Goal: Task Accomplishment & Management: Manage account settings

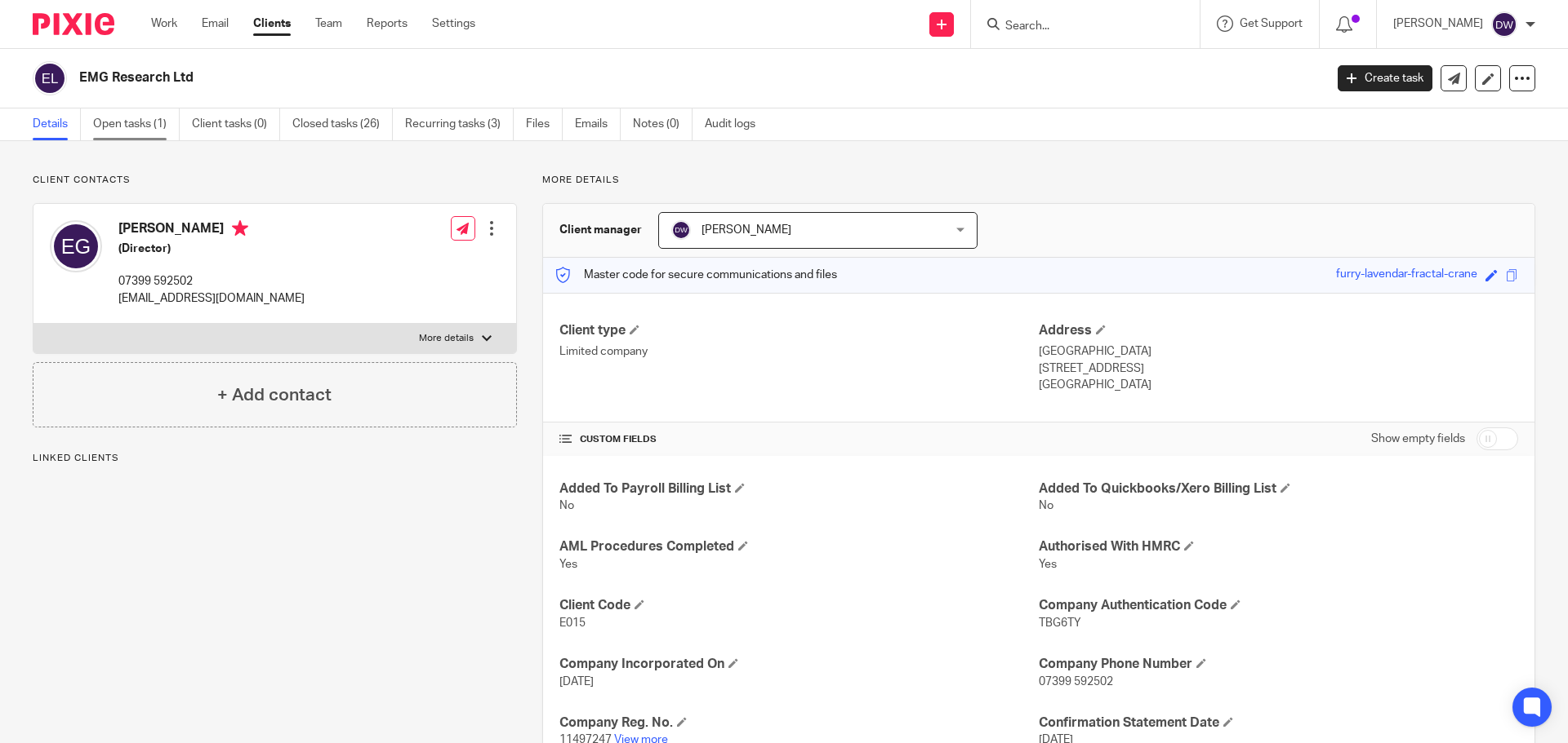
click at [136, 113] on link "Open tasks (1)" at bounding box center [136, 124] width 87 height 32
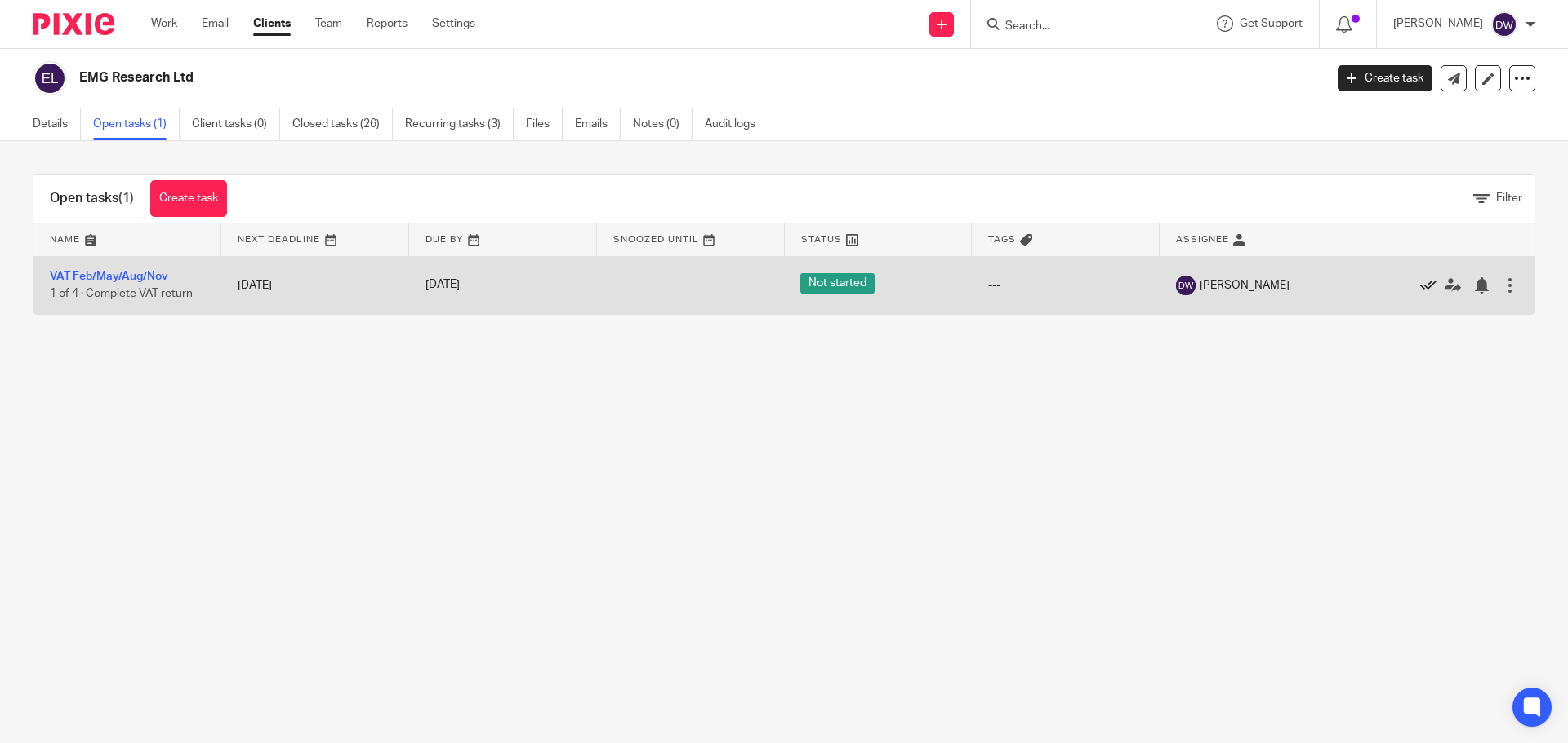
click at [1420, 289] on icon at bounding box center [1428, 286] width 16 height 16
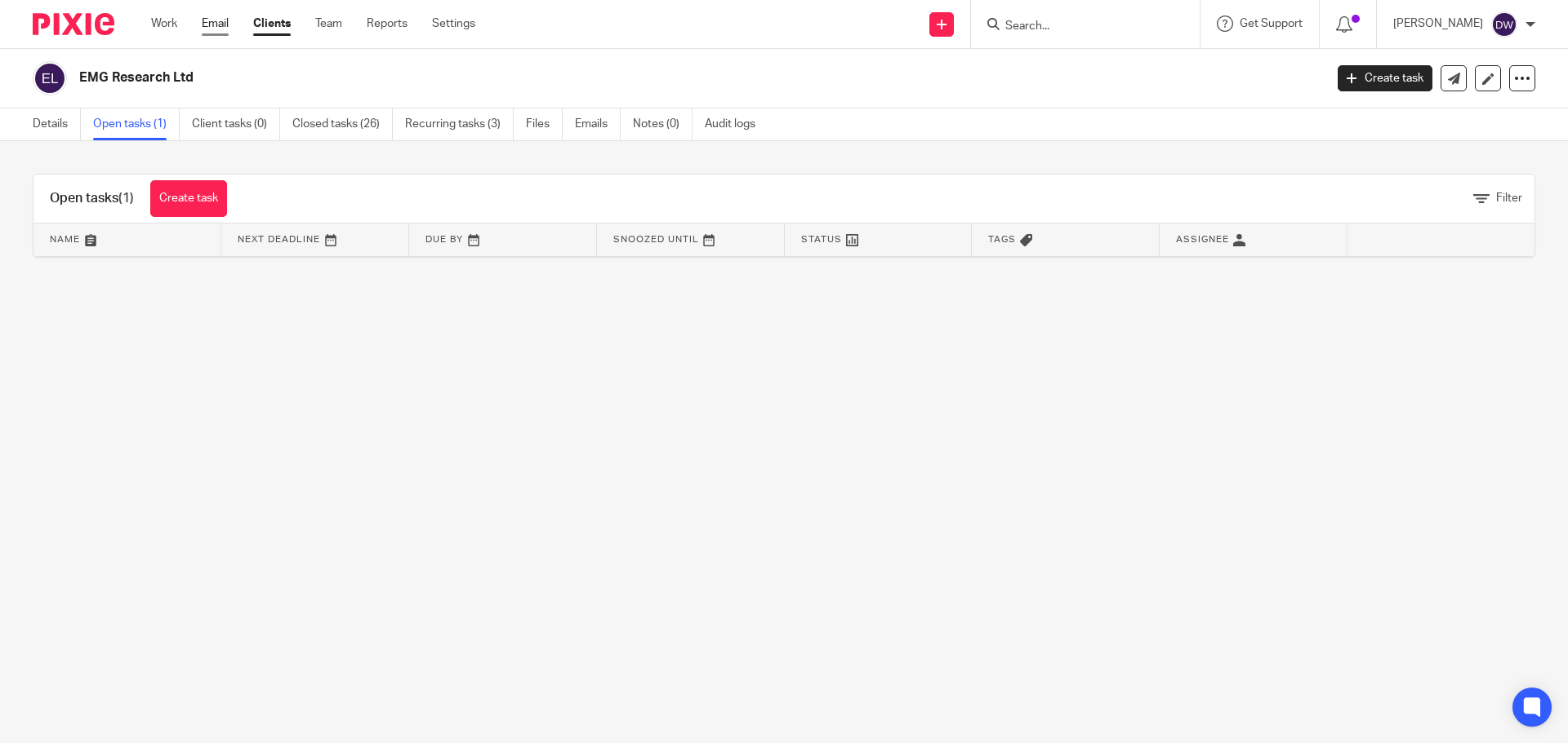
drag, startPoint x: 230, startPoint y: 11, endPoint x: 214, endPoint y: 22, distance: 19.4
click at [226, 14] on div "Work Email Clients Team Reports Settings Work Email Clients Team Reports Settin…" at bounding box center [318, 24] width 365 height 48
click at [217, 23] on link "Email" at bounding box center [215, 23] width 27 height 16
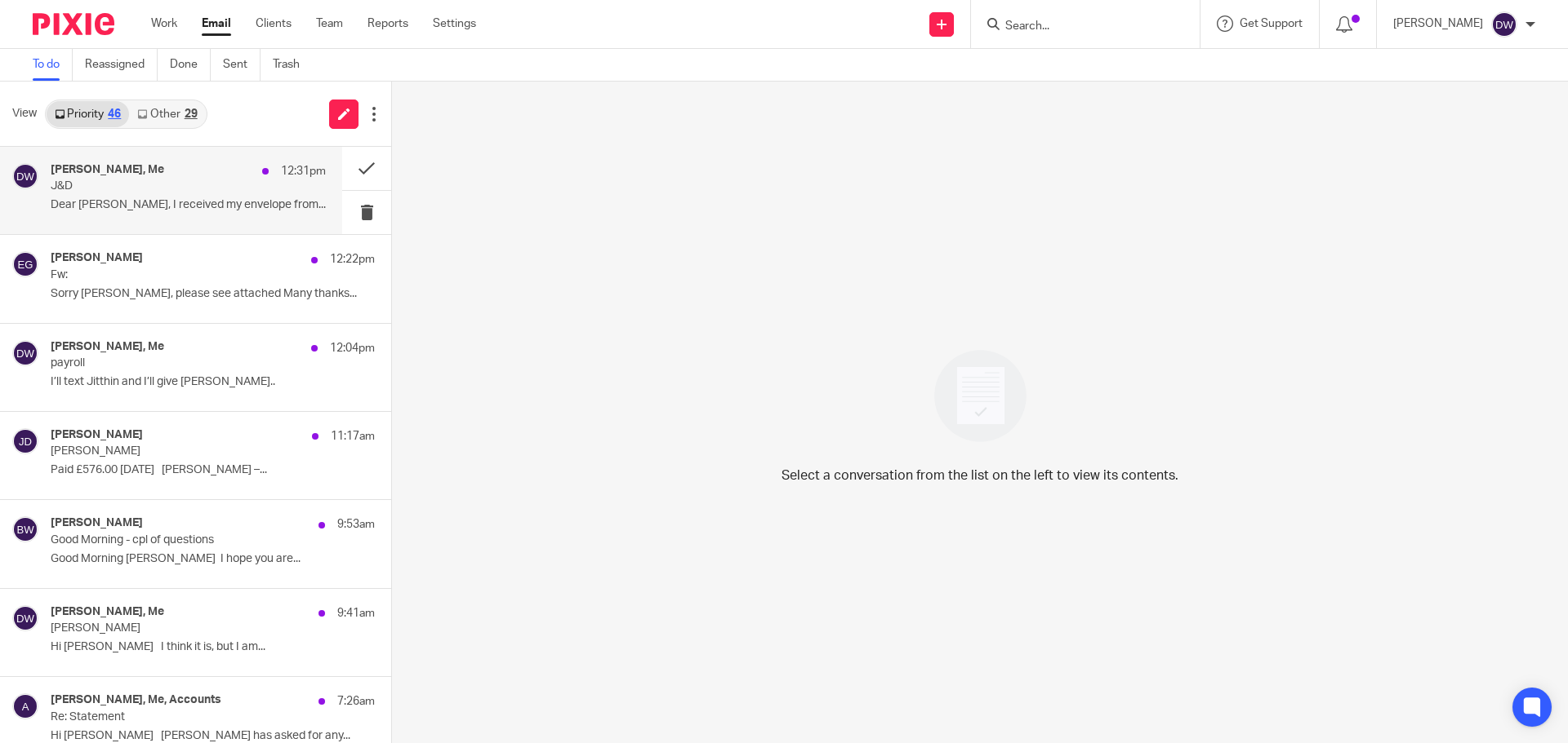
click at [137, 188] on p "J&D" at bounding box center [160, 186] width 220 height 14
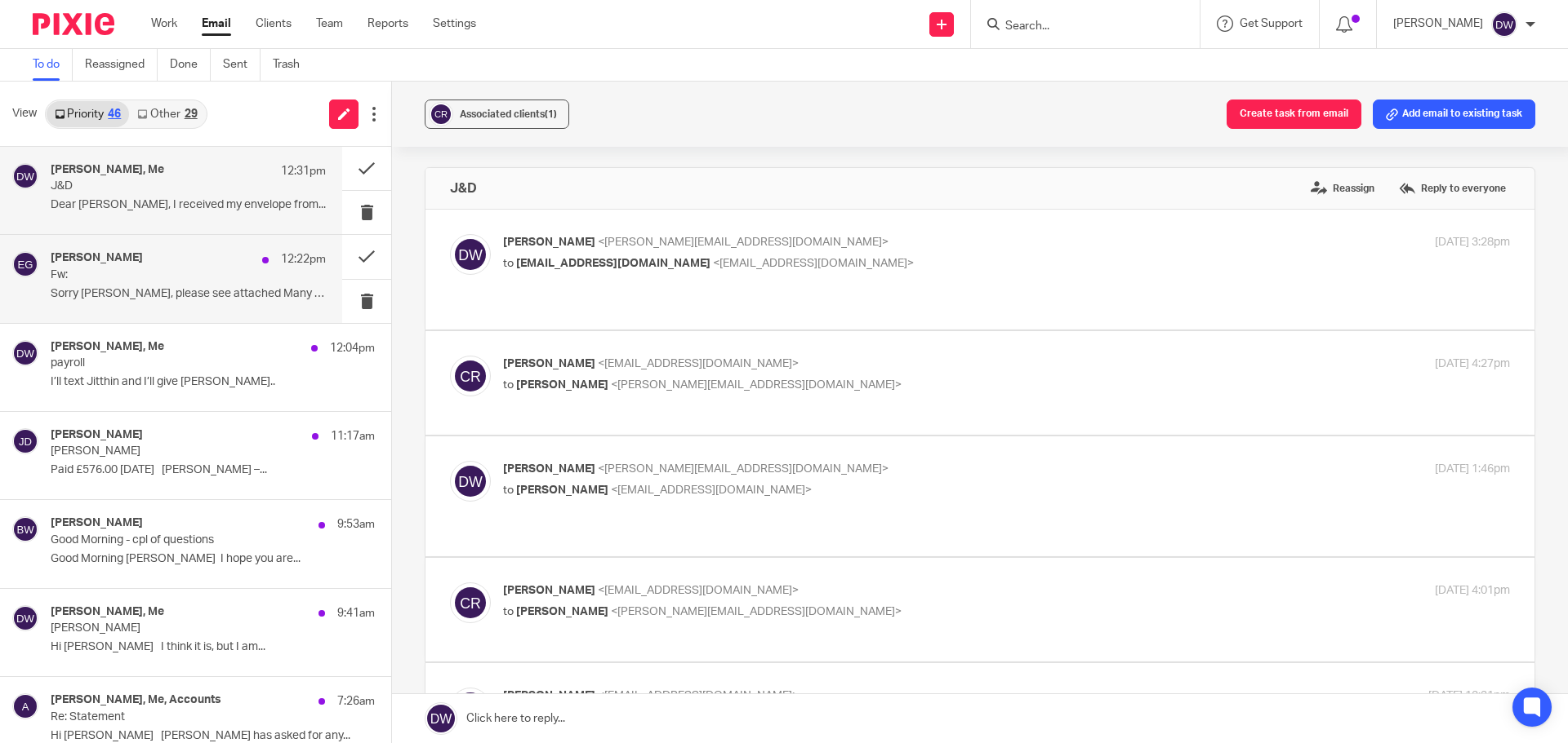
click at [135, 295] on p "Sorry [PERSON_NAME], please see attached Many thanks..." at bounding box center [187, 294] width 275 height 14
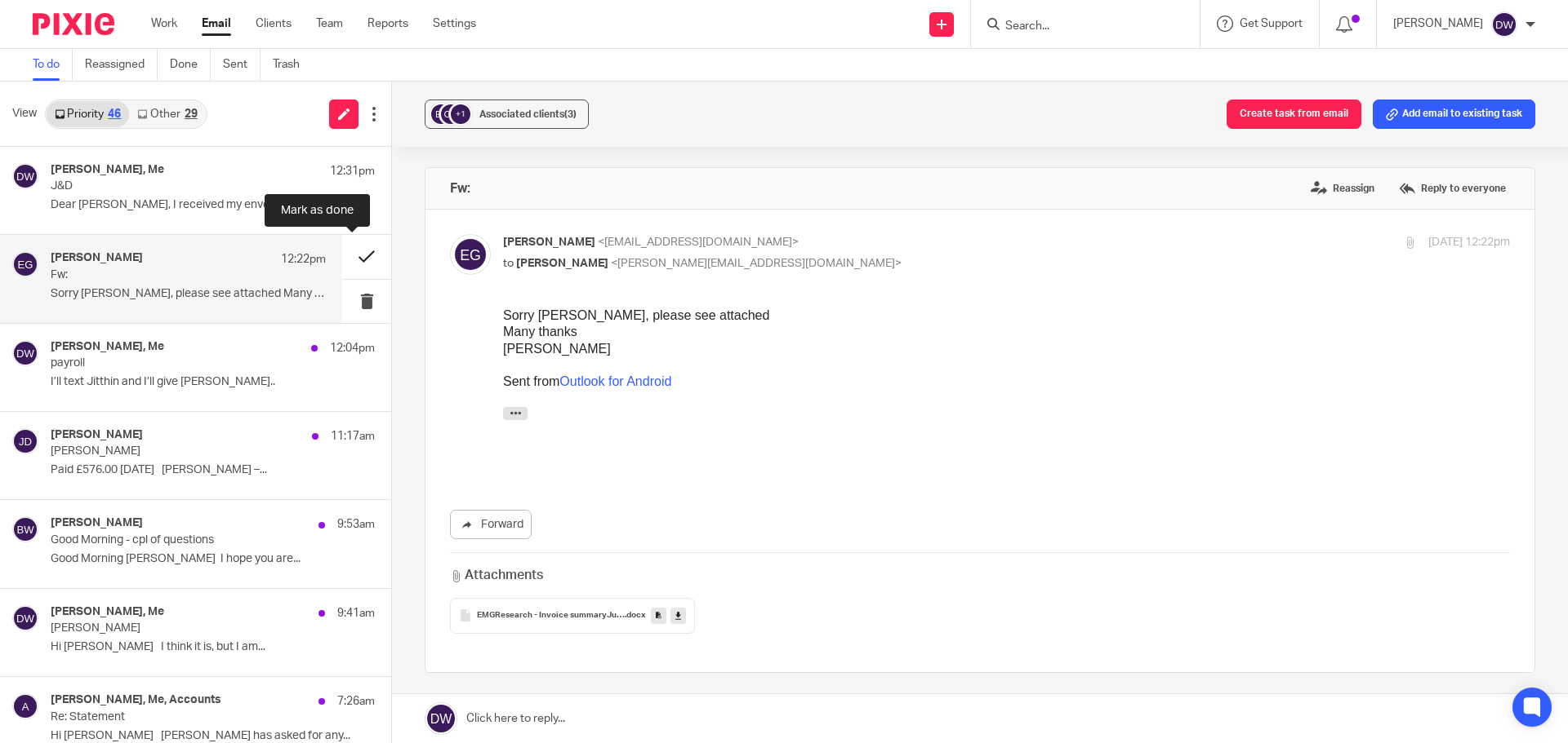
click at [355, 256] on button at bounding box center [366, 257] width 49 height 43
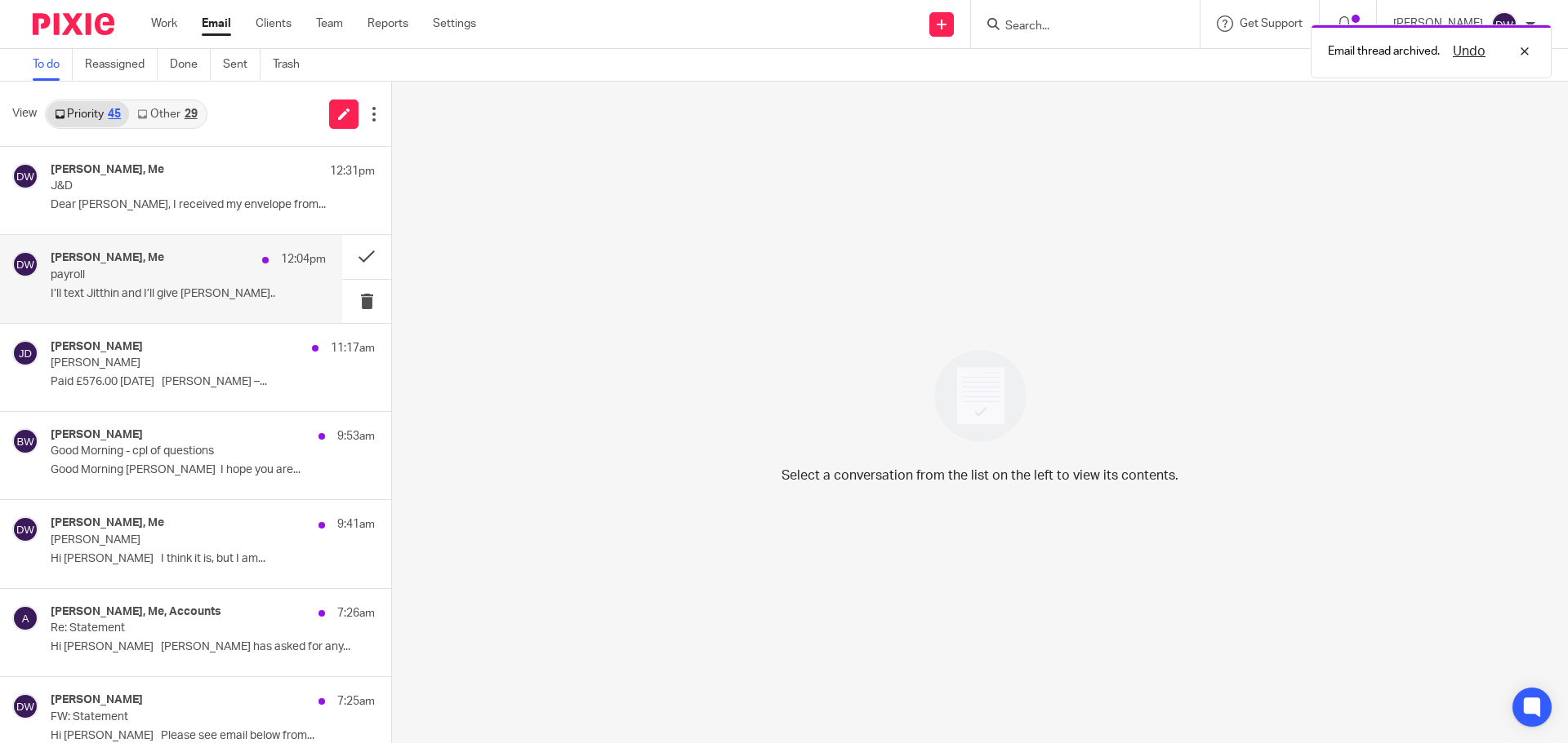
click at [139, 264] on div "[PERSON_NAME], Me 12:04pm" at bounding box center [187, 259] width 275 height 16
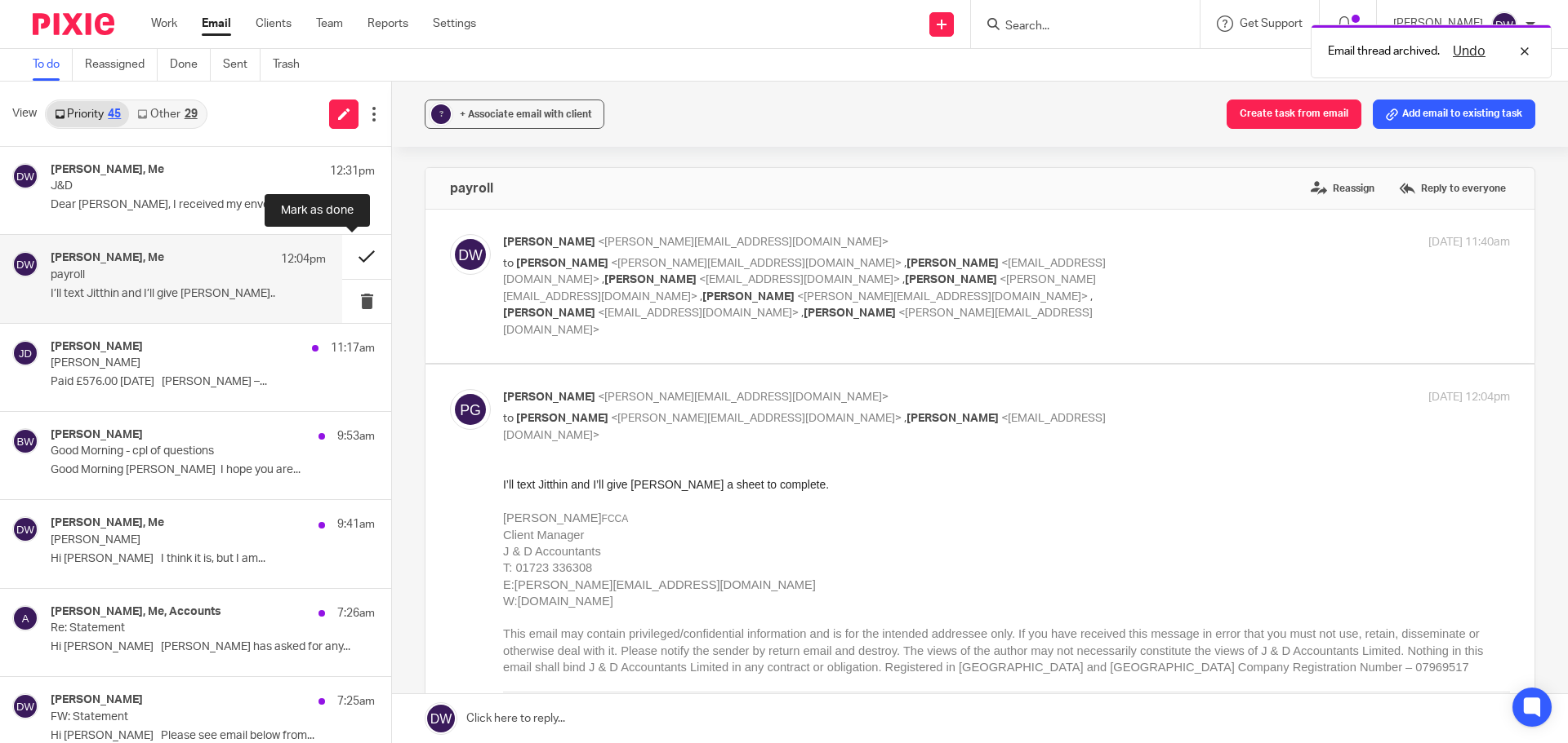
click at [359, 252] on button at bounding box center [366, 257] width 49 height 43
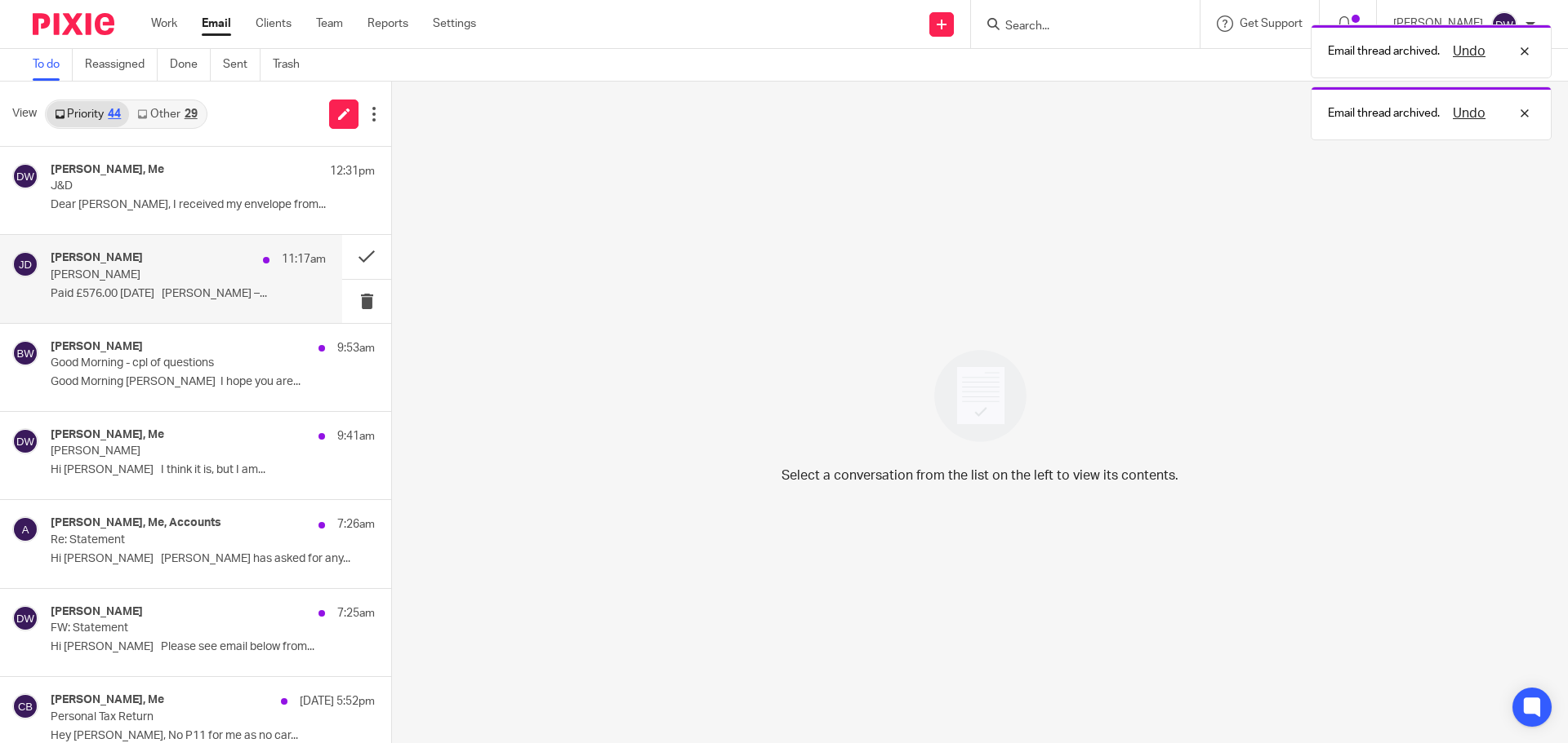
click at [157, 304] on div "[PERSON_NAME] 11:17am [PERSON_NAME] Paid £576.00 [DATE] [PERSON_NAME] –..." at bounding box center [187, 278] width 275 height 55
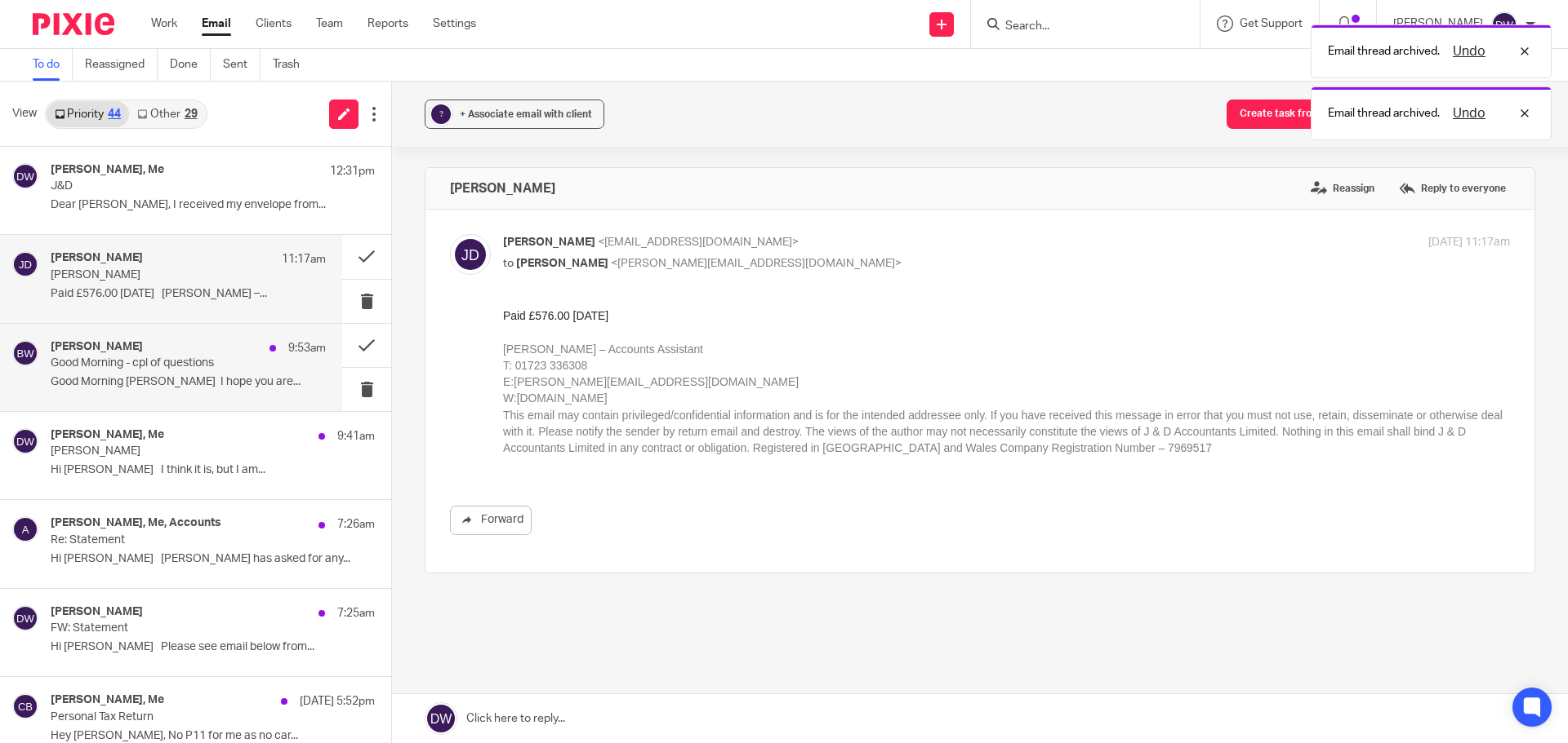
click at [156, 349] on div "[PERSON_NAME] 9:53am" at bounding box center [187, 348] width 275 height 16
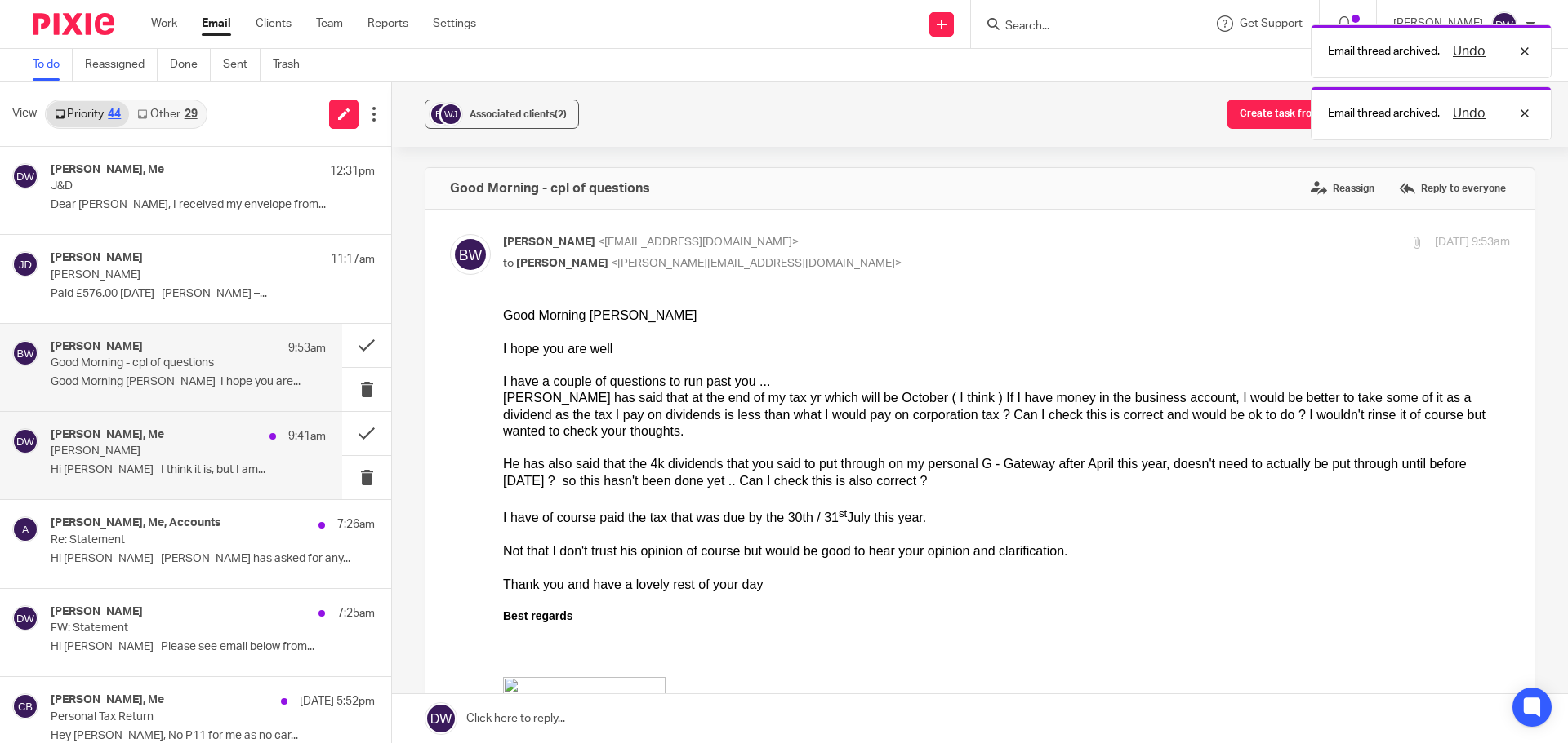
click at [108, 465] on p "Hi [PERSON_NAME] I think it is, but I am..." at bounding box center [187, 470] width 275 height 14
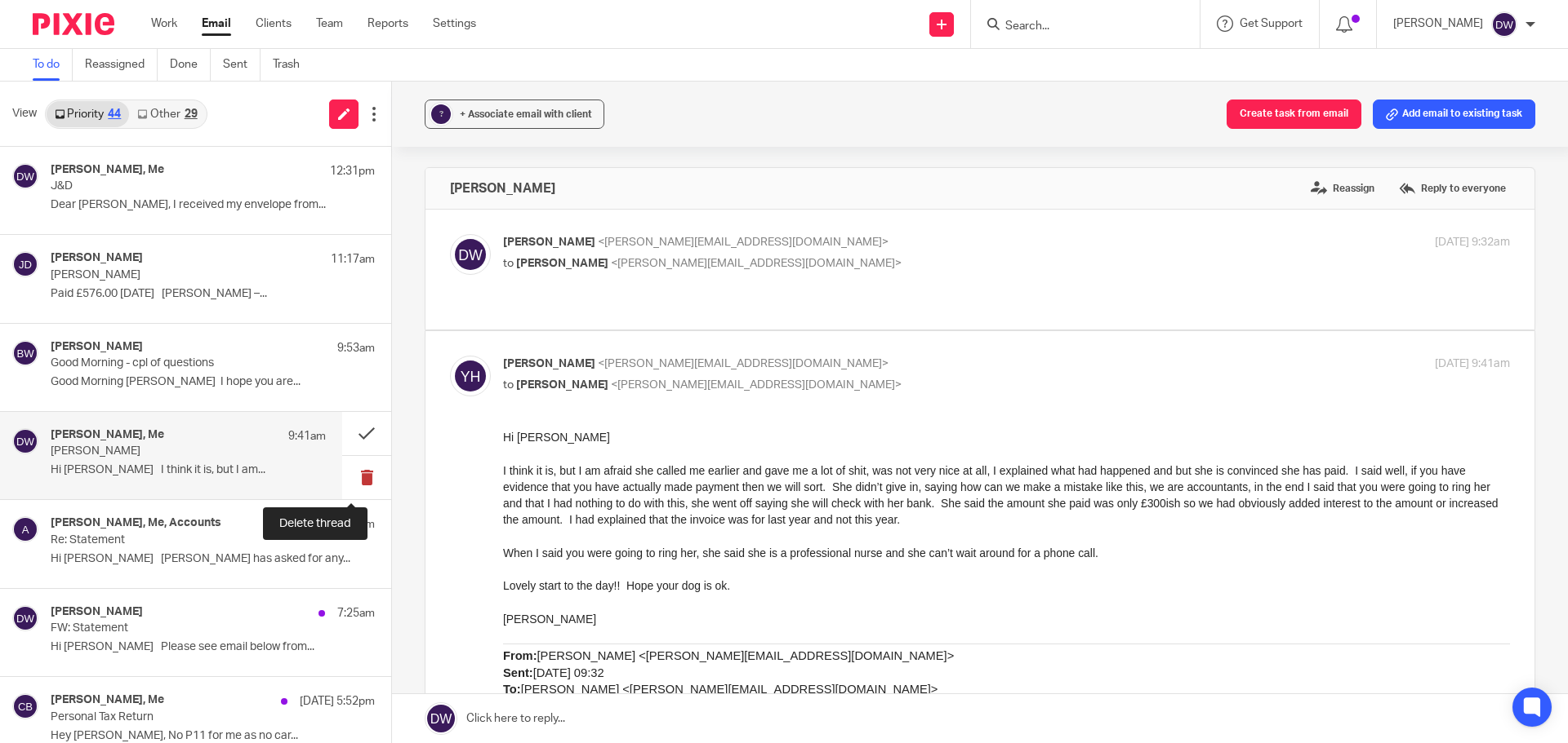
click at [348, 469] on button at bounding box center [366, 478] width 49 height 43
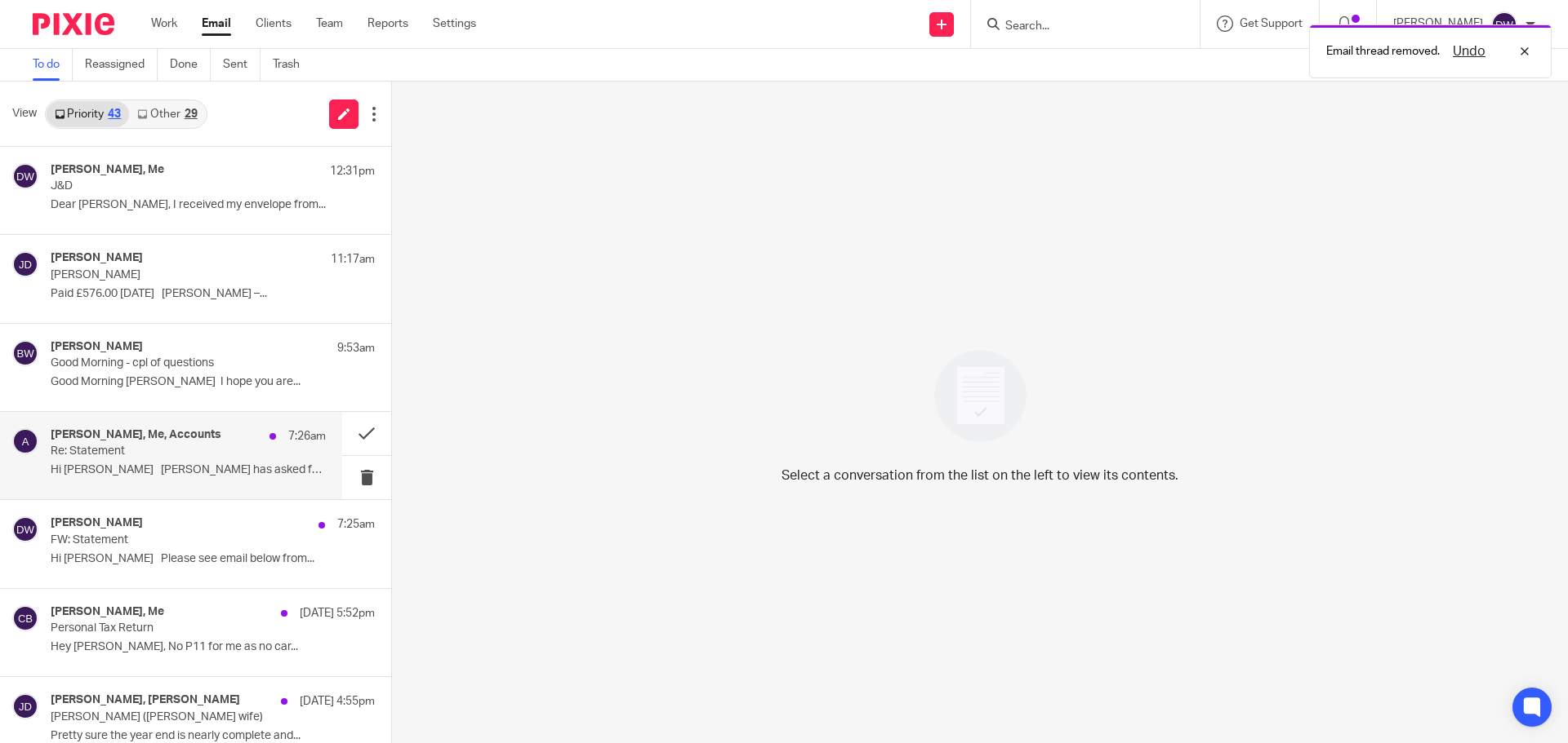
click at [158, 461] on div "[PERSON_NAME], Me, Accounts 7:26am Re: Statement Hi [PERSON_NAME] [PERSON_NAME]…" at bounding box center [187, 455] width 275 height 55
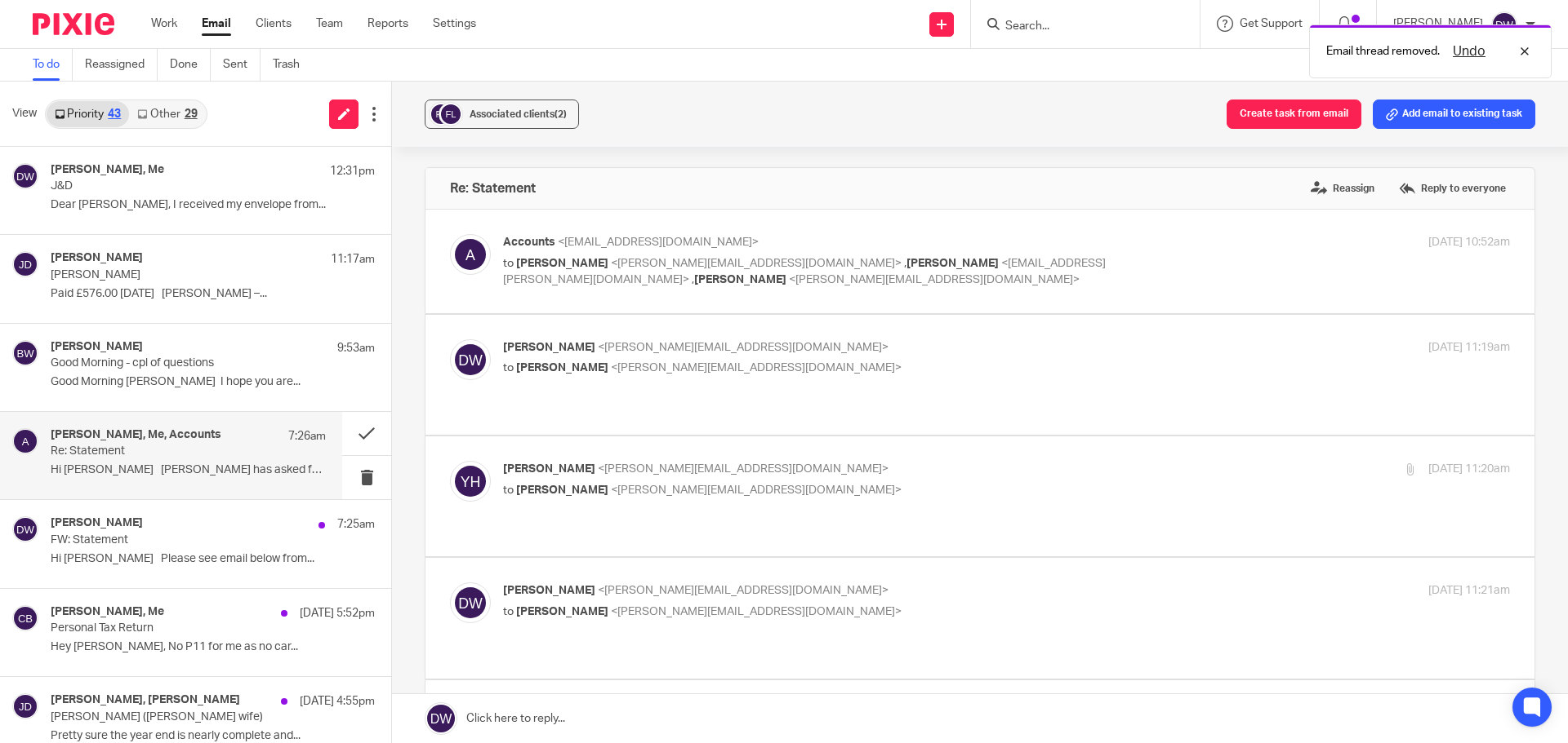
click at [165, 108] on link "Other 29" at bounding box center [167, 114] width 76 height 26
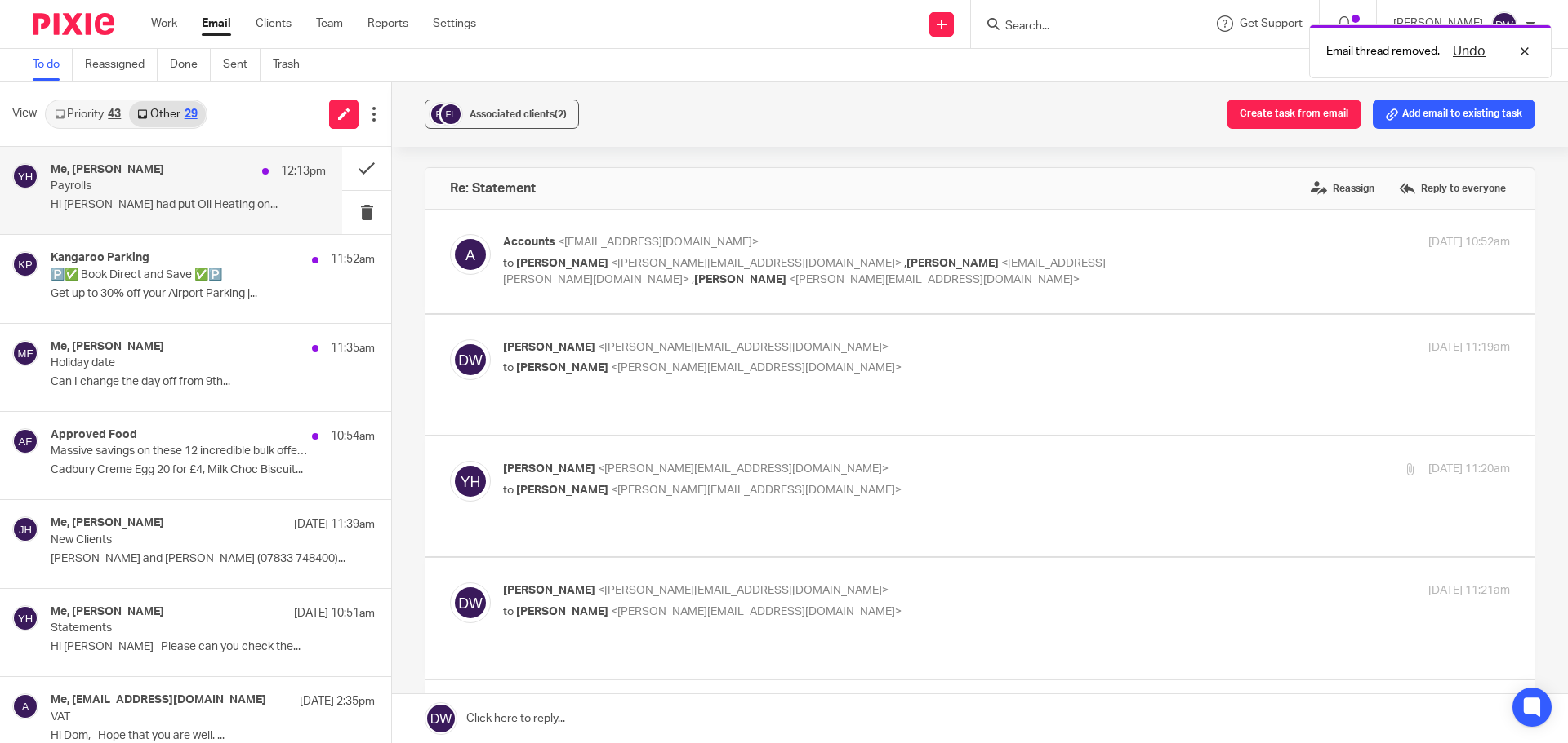
click at [178, 183] on p "Payrolls" at bounding box center [160, 186] width 220 height 14
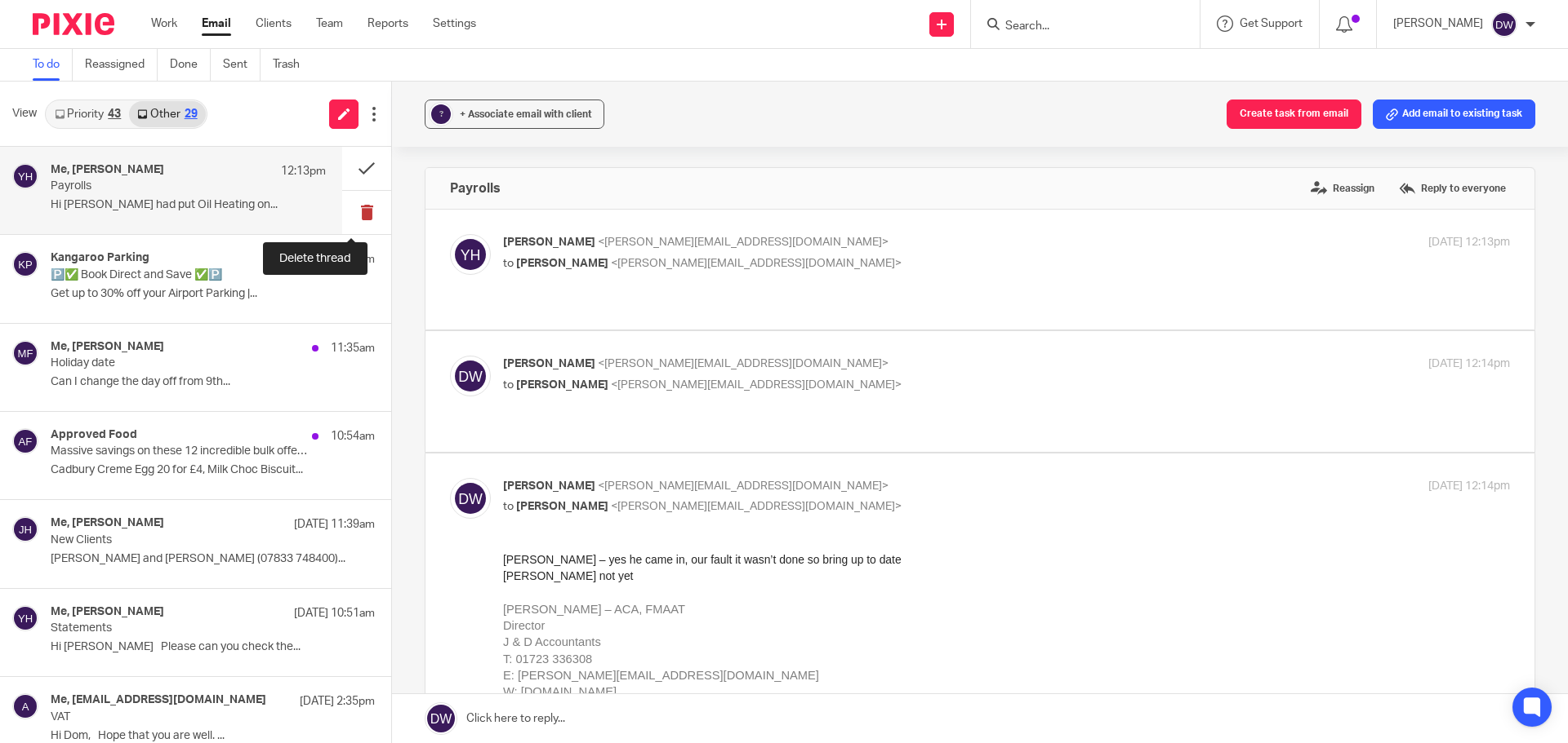
click at [365, 211] on button at bounding box center [366, 212] width 49 height 43
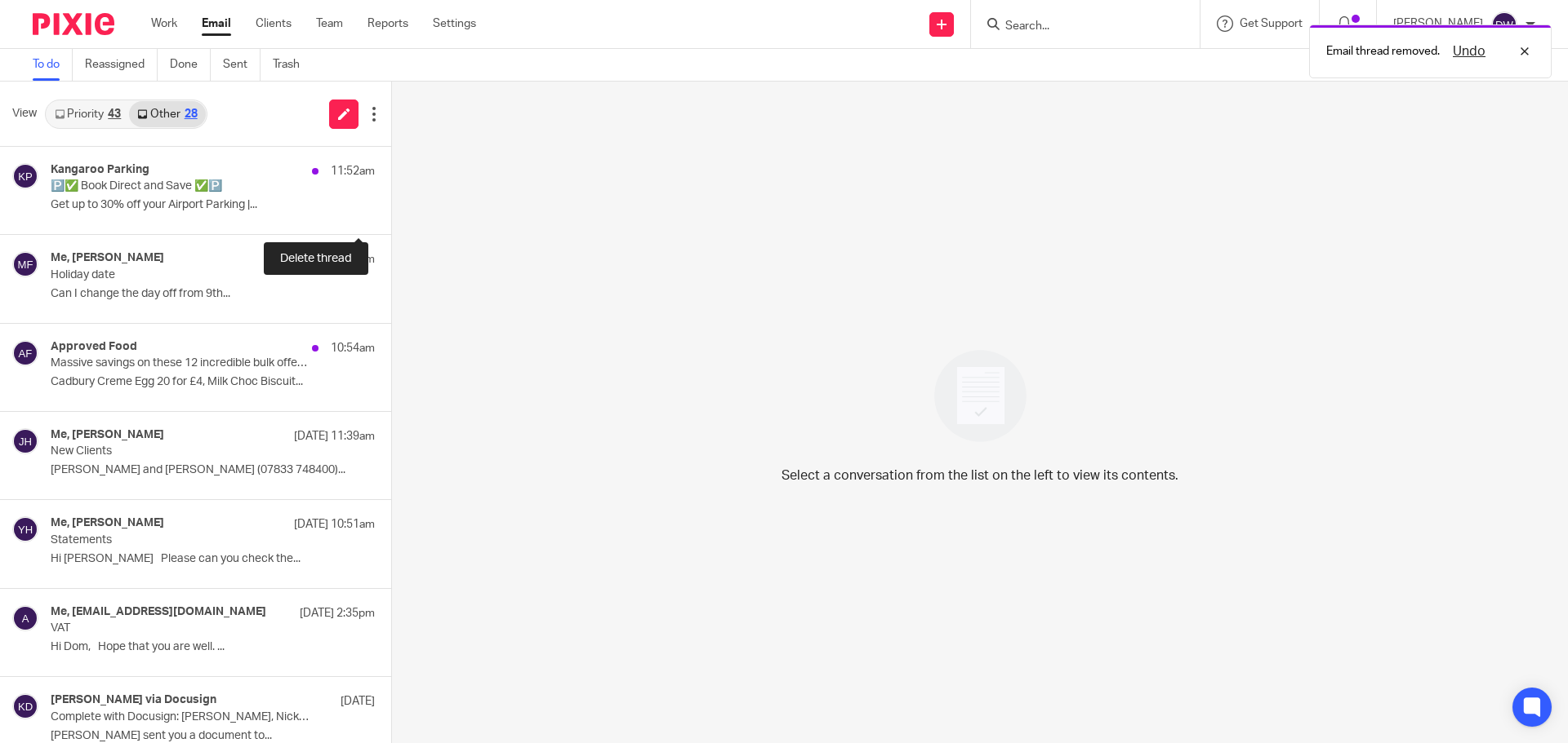
click at [391, 212] on button at bounding box center [398, 212] width 14 height 43
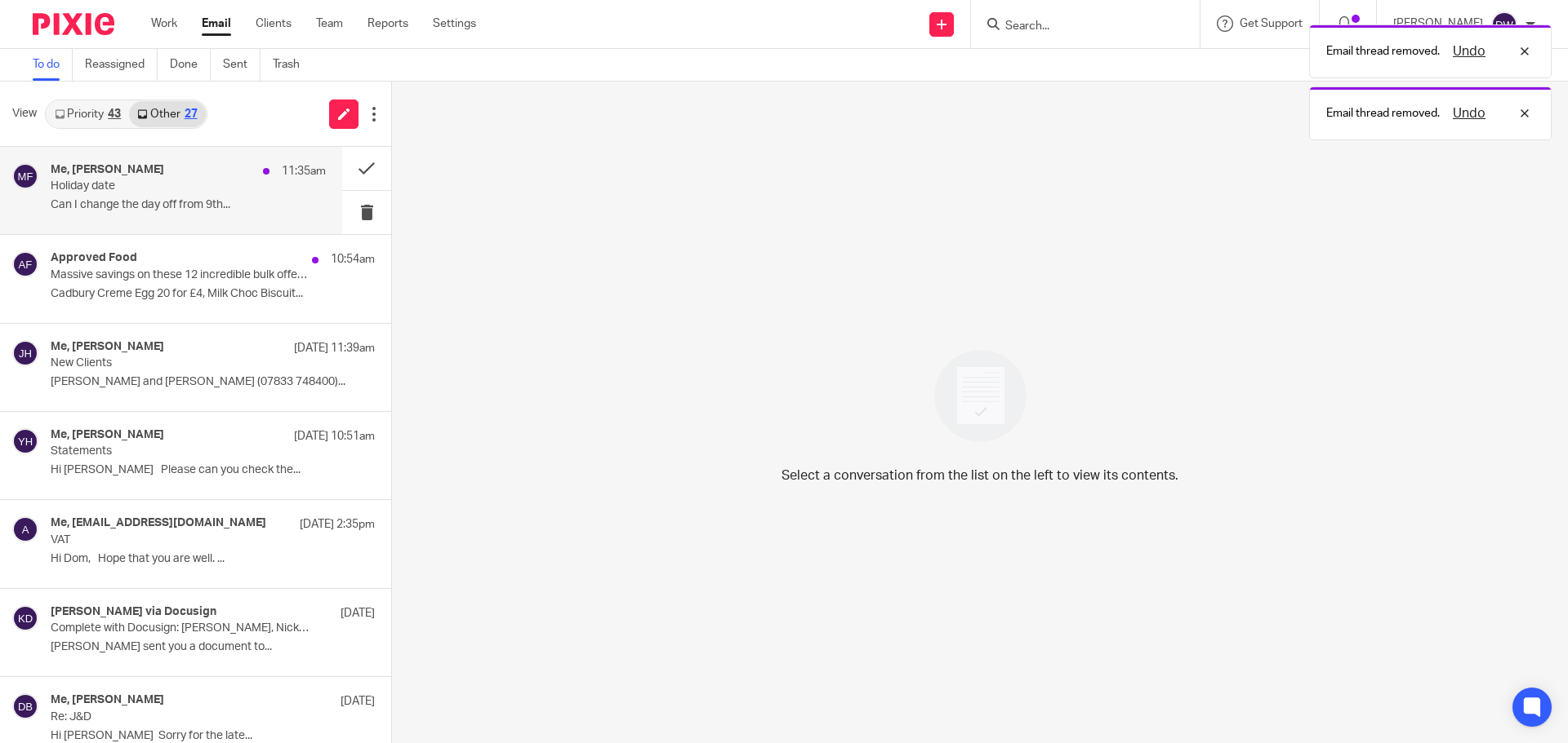
click at [153, 204] on p "Can I change the day off from 9th..." at bounding box center [187, 205] width 275 height 14
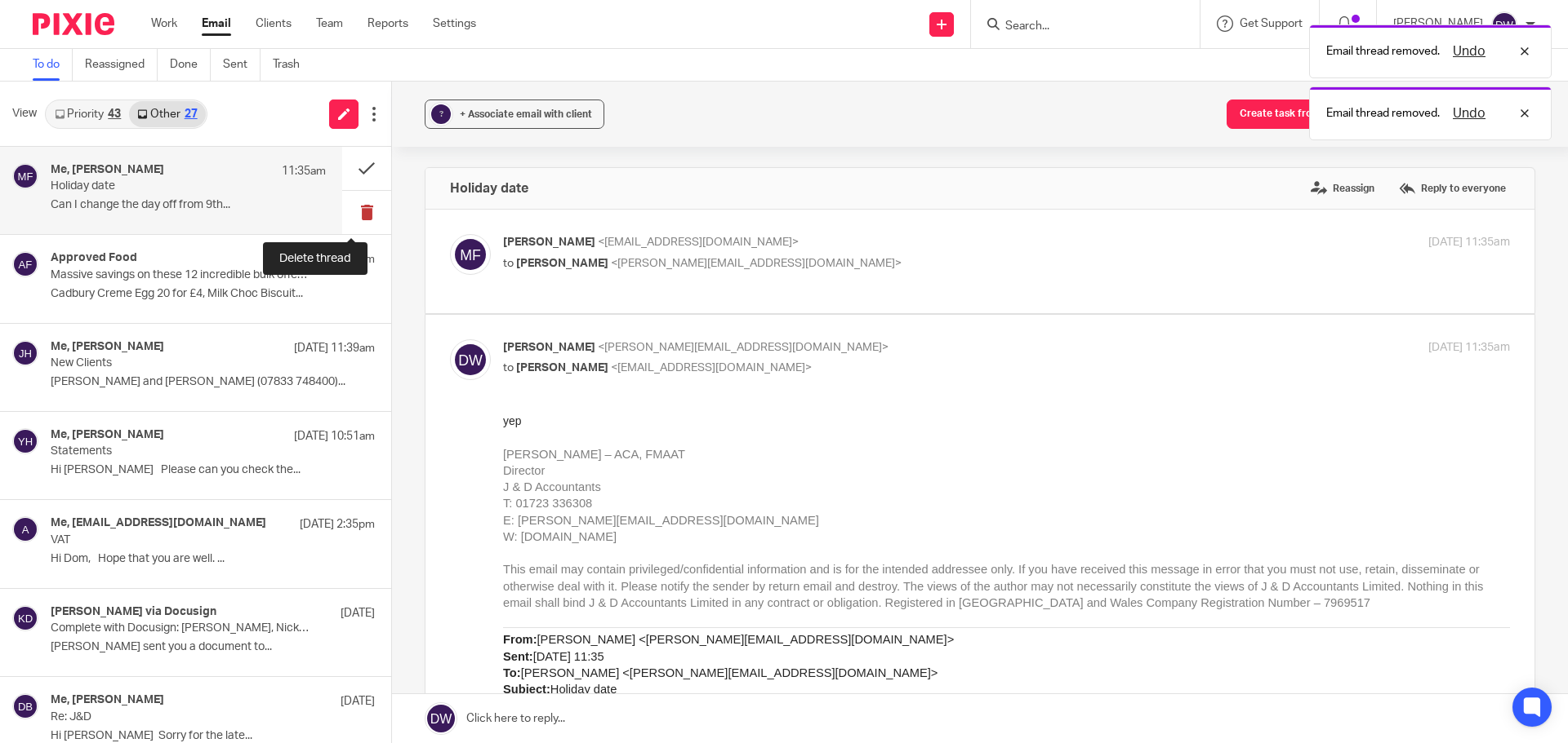
click at [345, 209] on button at bounding box center [366, 212] width 49 height 43
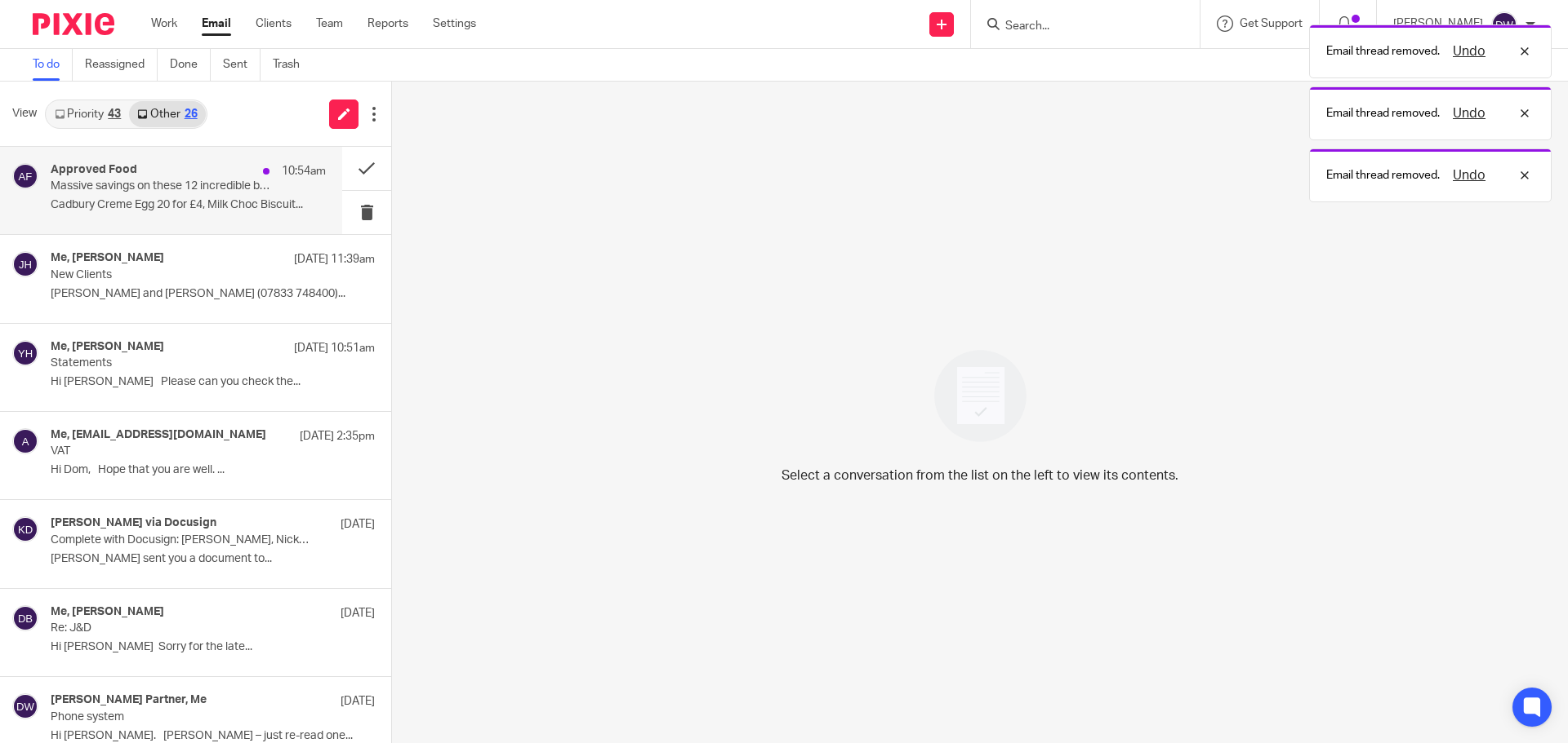
click at [211, 207] on p "Cadbury Creme Egg 20 for £4, Milk Choc Biscuit..." at bounding box center [187, 205] width 275 height 14
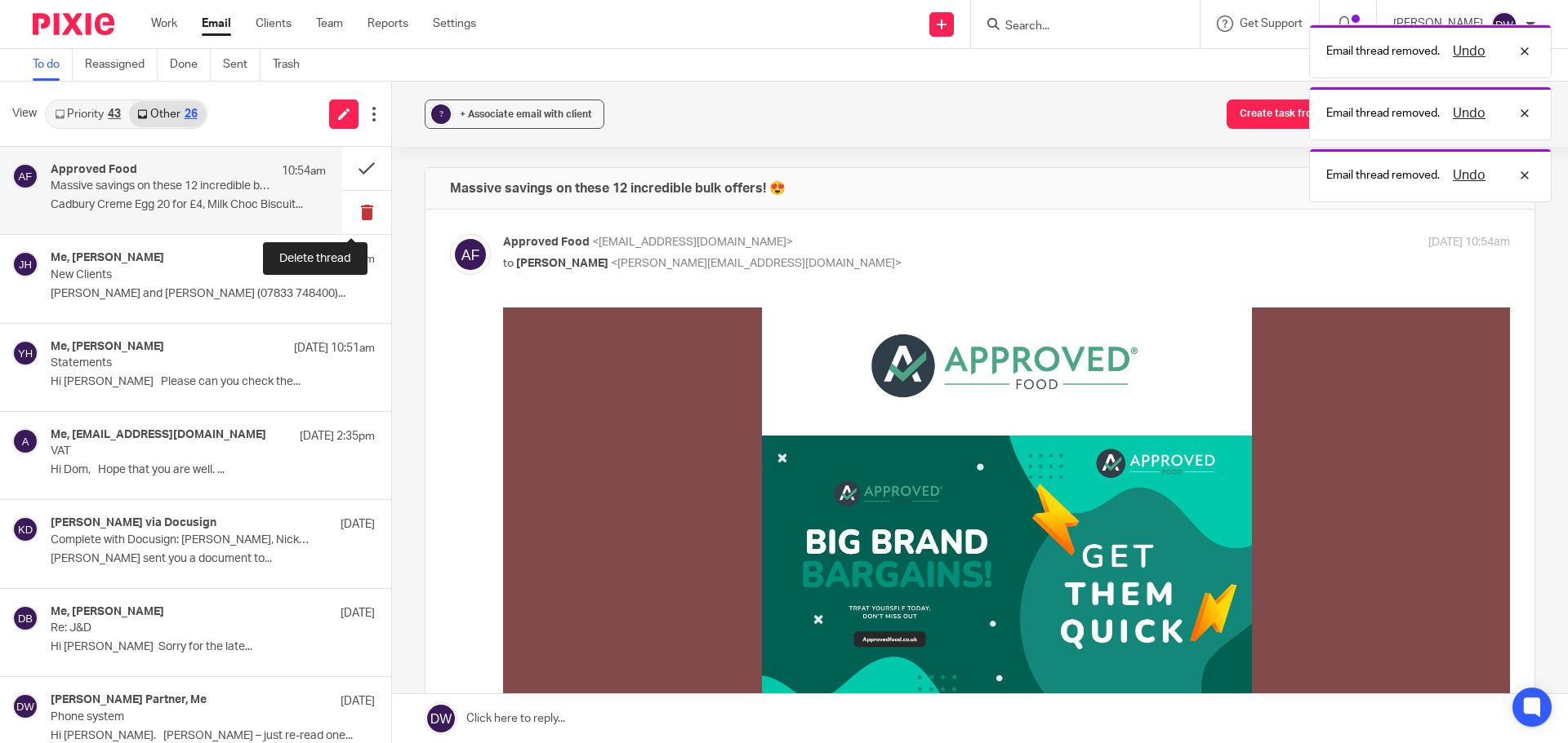
click at [351, 208] on button at bounding box center [366, 212] width 49 height 43
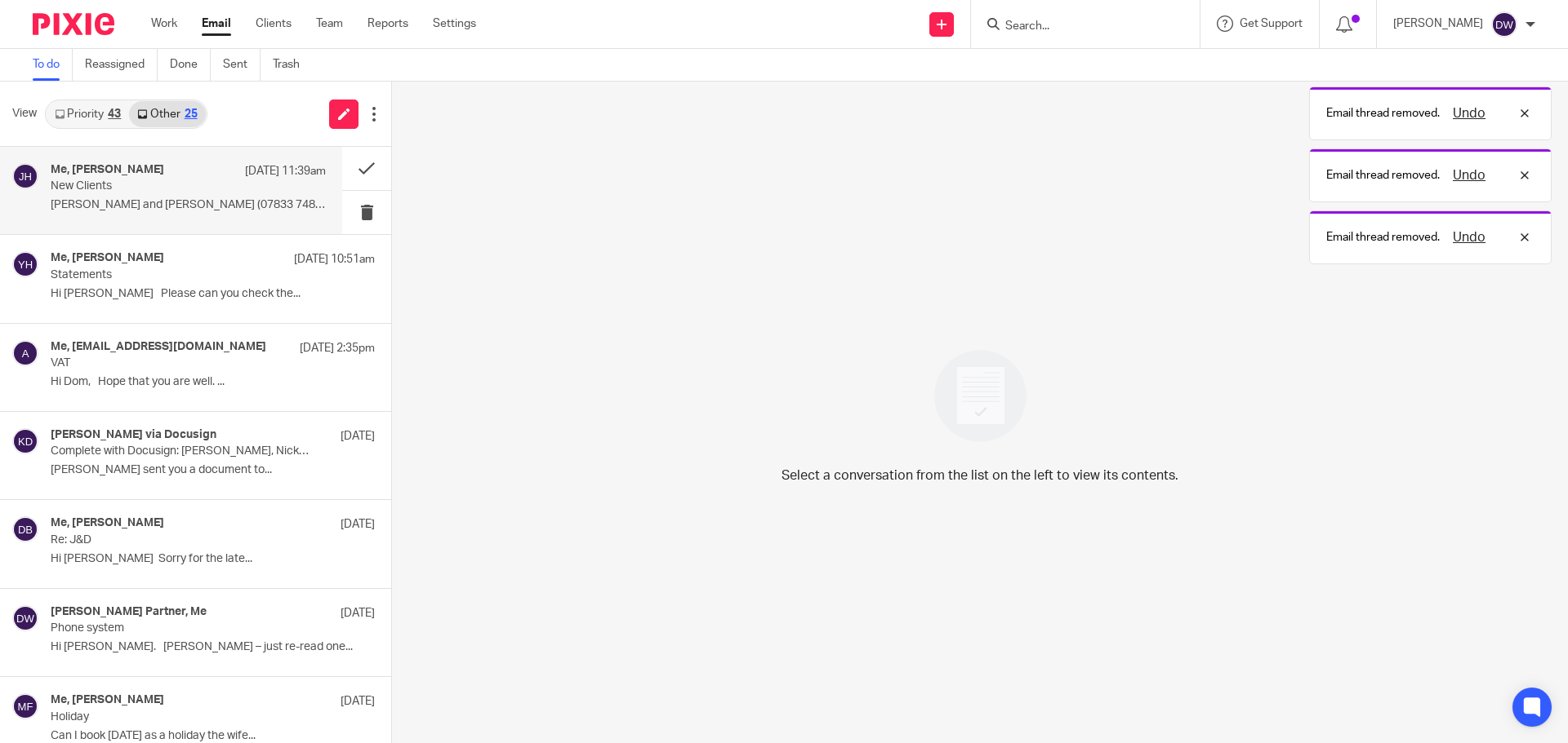
click at [190, 196] on div "Me, [PERSON_NAME] [DATE] 11:39am New Clients [PERSON_NAME] and [PERSON_NAME] (0…" at bounding box center [187, 190] width 275 height 55
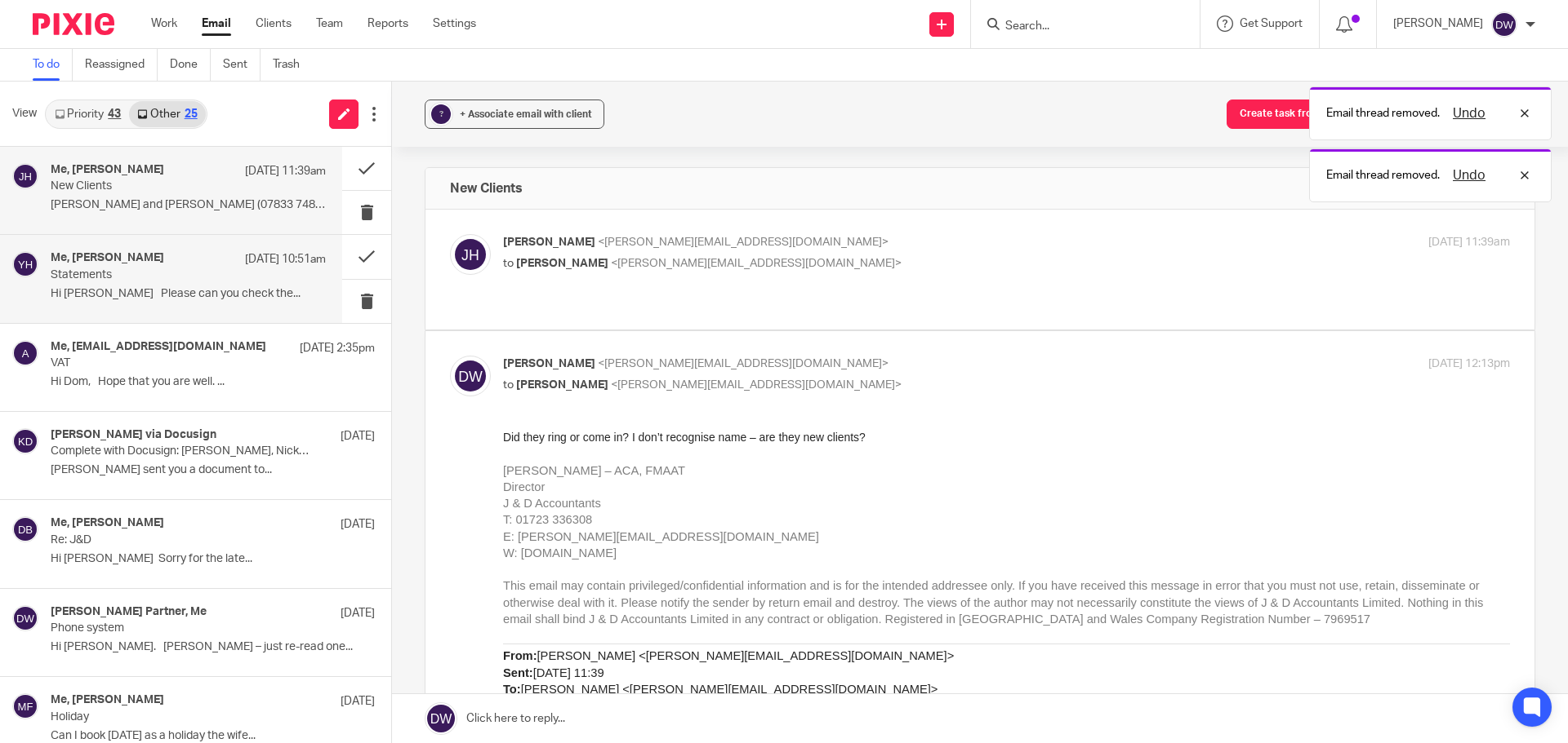
click at [134, 283] on div "Me, [PERSON_NAME] [DATE] 10:51am Statements Hi [PERSON_NAME] Please can you che…" at bounding box center [187, 278] width 275 height 55
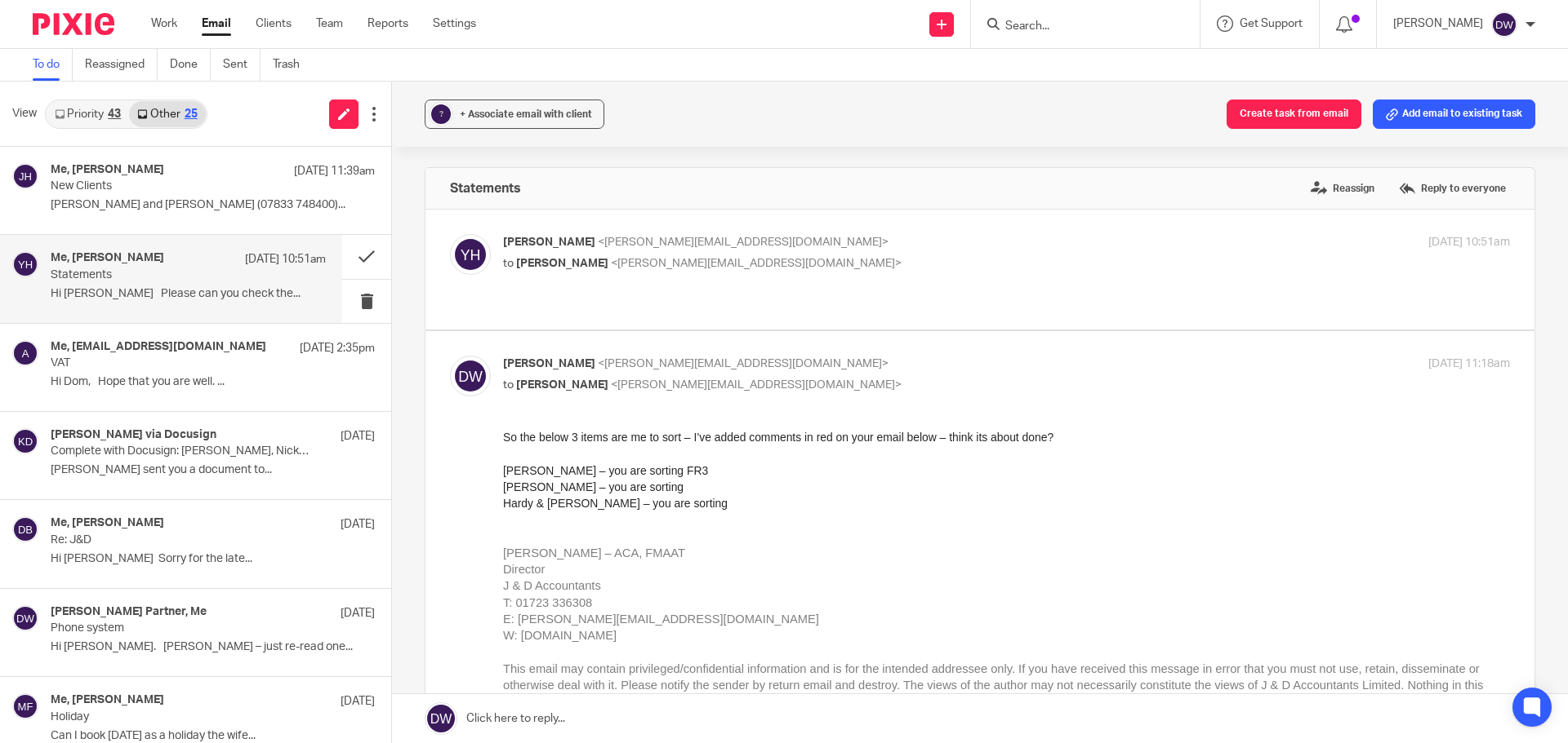
click at [1025, 29] on input "Search" at bounding box center [1077, 26] width 147 height 14
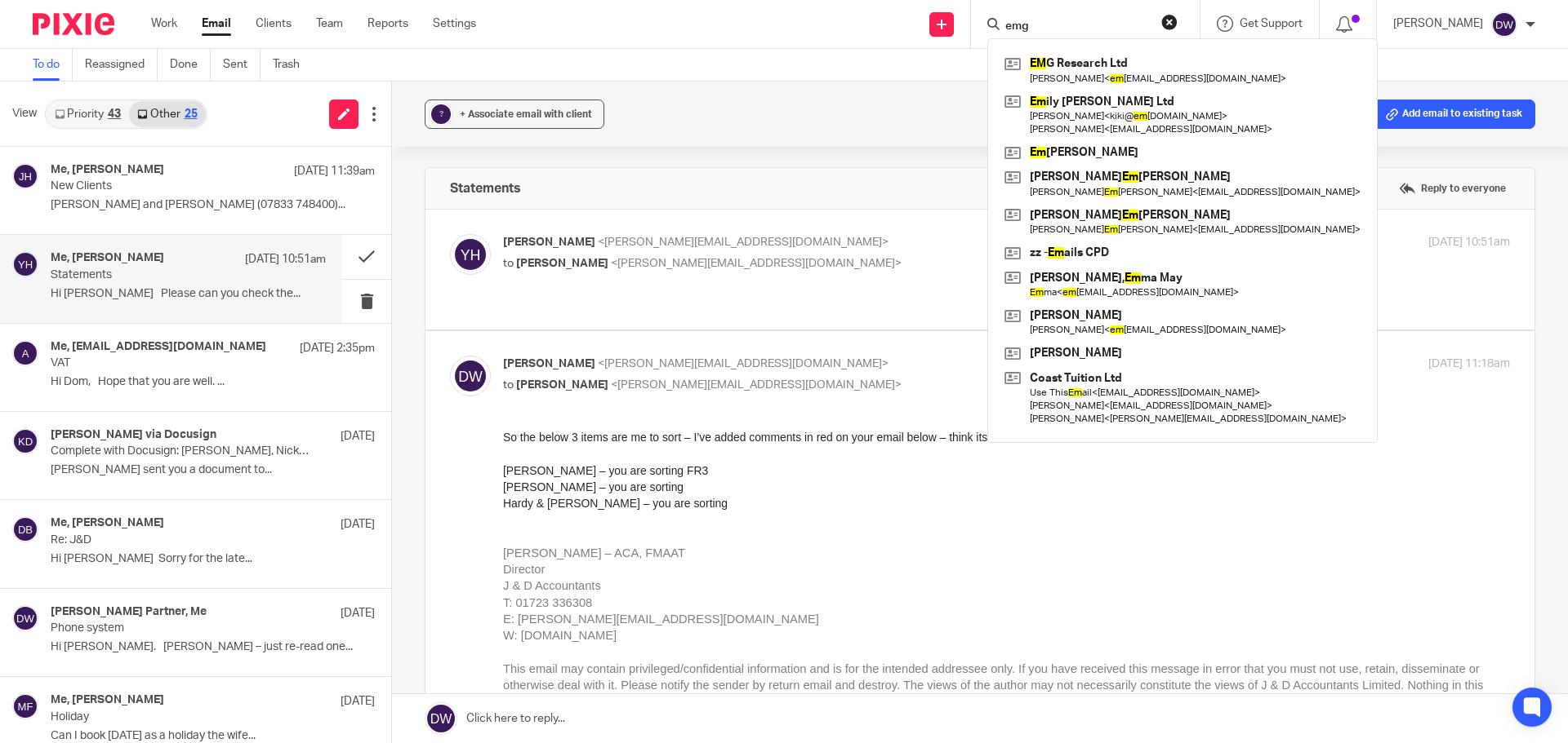
type input "emg"
click button "submit" at bounding box center [0, 0] width 0 height 0
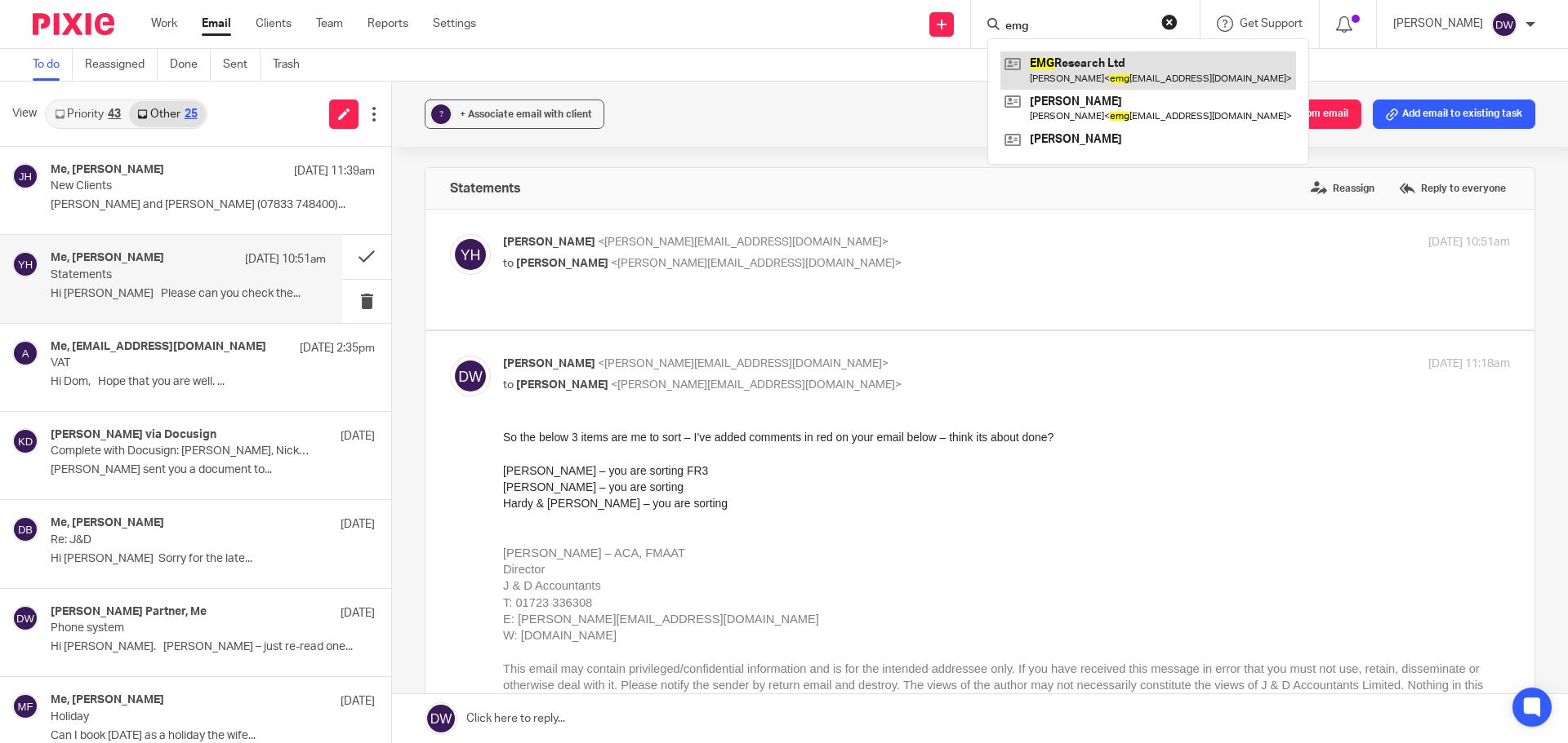
click at [1067, 58] on link at bounding box center [1148, 69] width 295 height 38
